Goal: Information Seeking & Learning: Check status

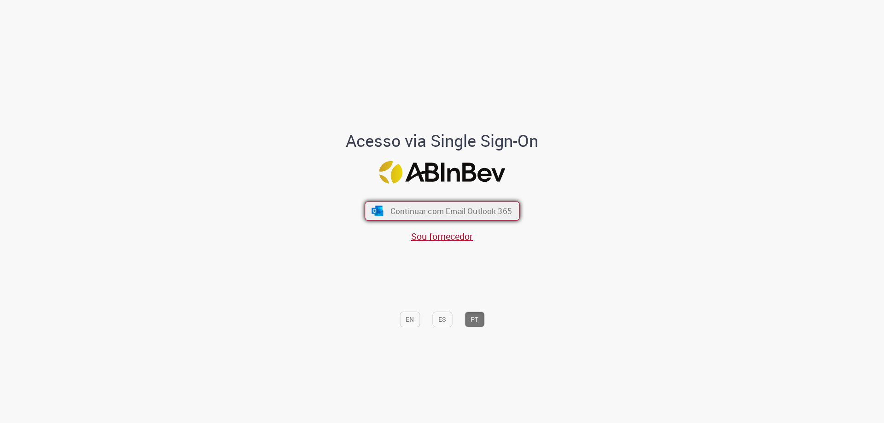
click at [458, 203] on button "Continuar com Email Outlook 365" at bounding box center [442, 211] width 155 height 19
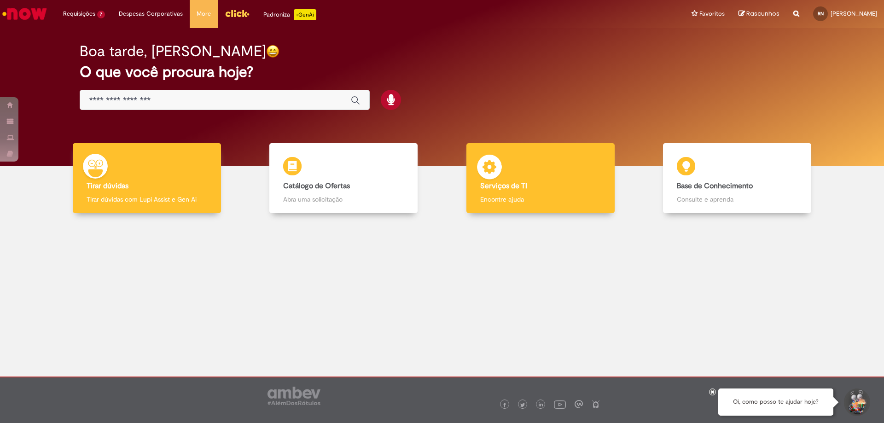
click at [542, 185] on h4 "Serviços de TI" at bounding box center [540, 186] width 121 height 8
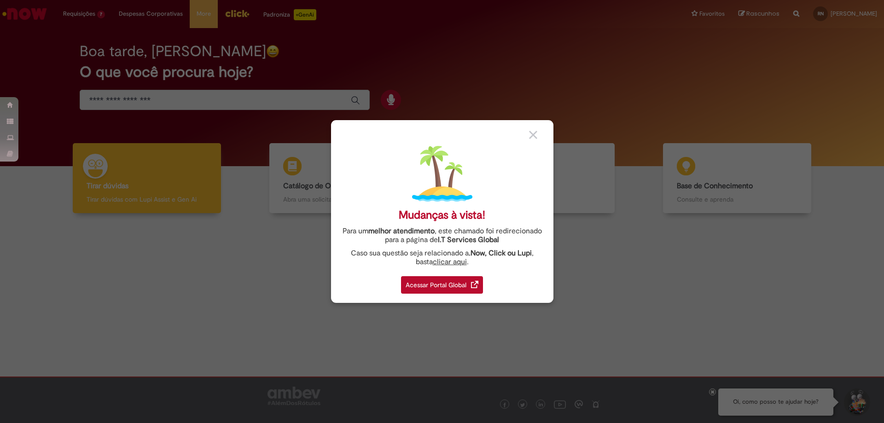
click at [440, 280] on div "Acessar Portal Global" at bounding box center [442, 284] width 82 height 17
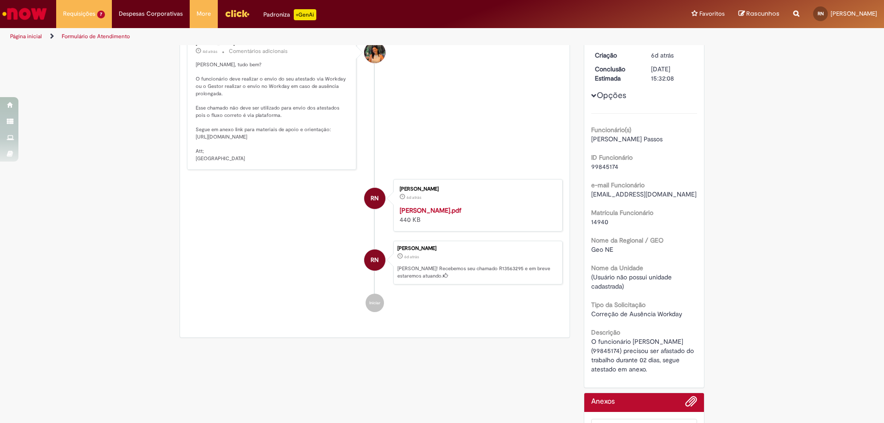
scroll to position [92, 0]
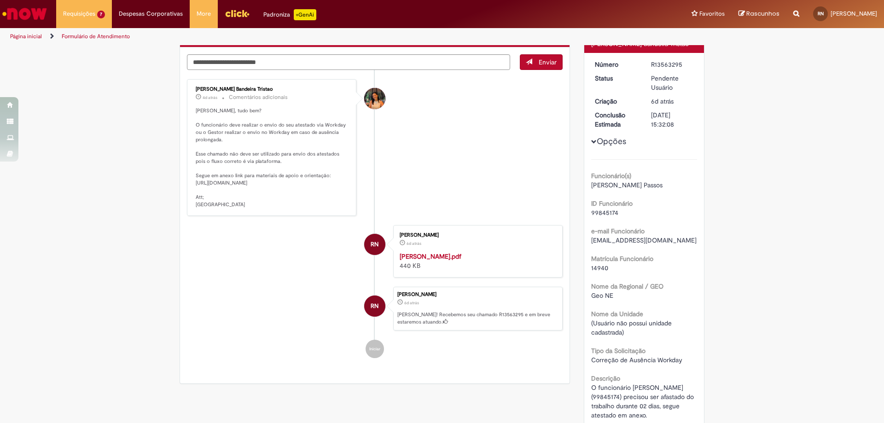
drag, startPoint x: 192, startPoint y: 183, endPoint x: 341, endPoint y: 192, distance: 149.9
click at [341, 192] on div "[PERSON_NAME] Bandeira Tristao 4d atrás 4 dias atrás Comentários adicionais Olá…" at bounding box center [272, 147] width 164 height 131
drag, startPoint x: 330, startPoint y: 196, endPoint x: 358, endPoint y: 190, distance: 28.8
click at [333, 195] on p "[PERSON_NAME], tudo bem? O funcionário deve realizar o envio do seu atestado vi…" at bounding box center [272, 157] width 153 height 101
drag, startPoint x: 344, startPoint y: 194, endPoint x: 191, endPoint y: 186, distance: 154.0
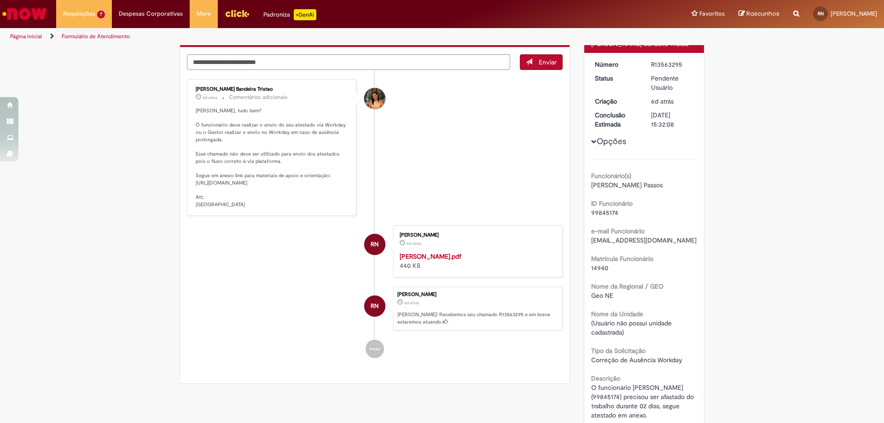
click at [191, 186] on div "[PERSON_NAME] Bandeira Tristao 4d atrás 4 dias atrás Comentários adicionais Olá…" at bounding box center [272, 147] width 164 height 131
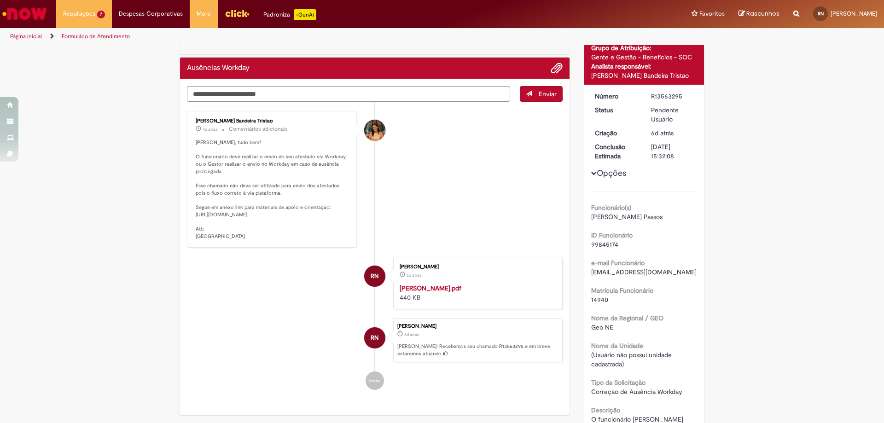
scroll to position [0, 0]
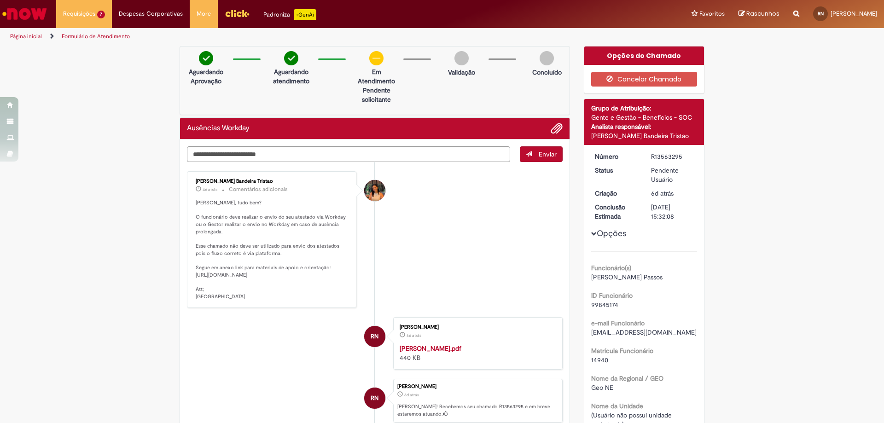
click at [321, 305] on div "[PERSON_NAME] Bandeira Tristao 4d atrás 4 dias atrás Comentários adicionais Olá…" at bounding box center [272, 239] width 164 height 131
